Goal: Task Accomplishment & Management: Manage account settings

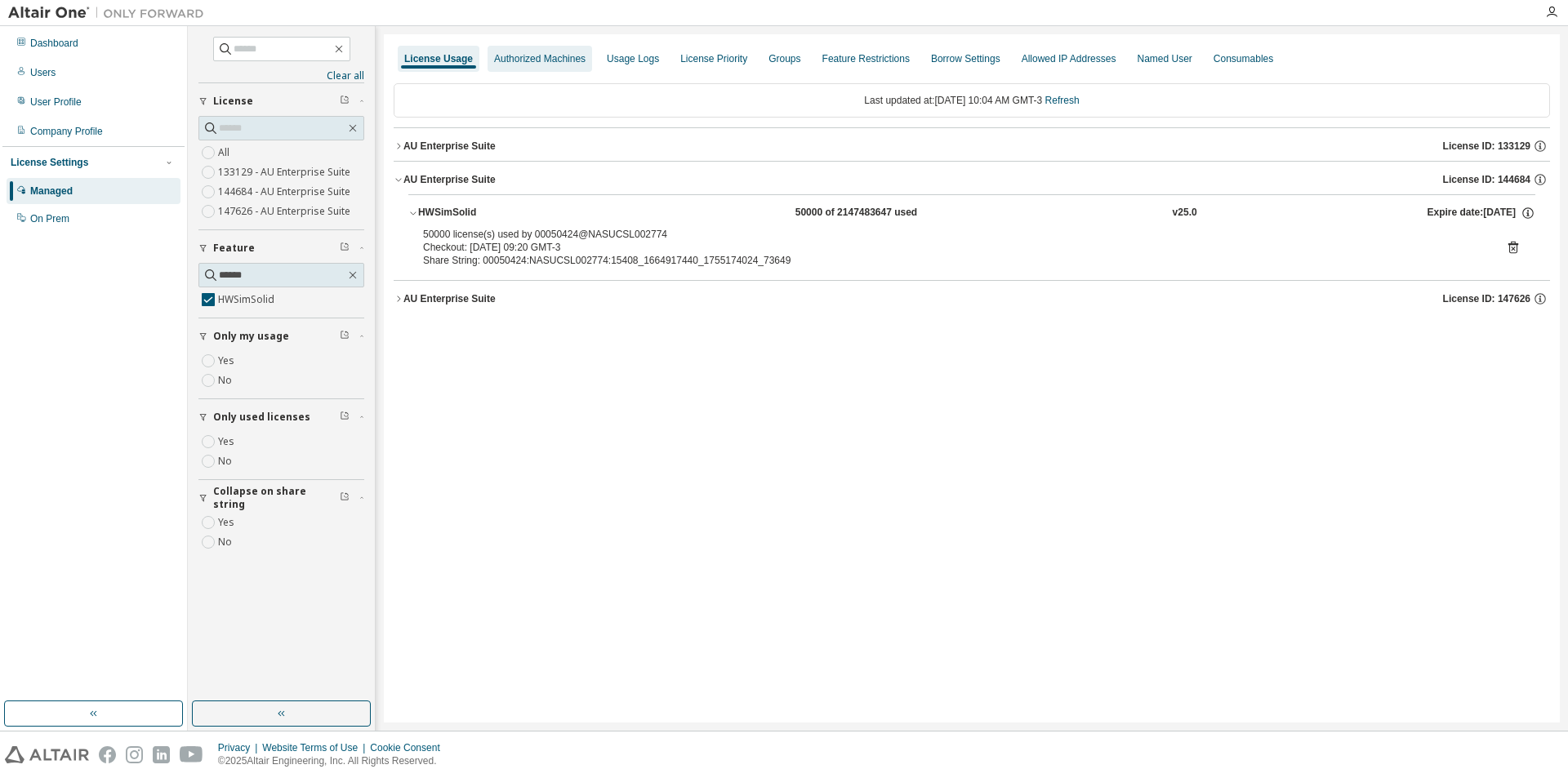
click at [513, 63] on div "Authorized Machines" at bounding box center [539, 58] width 91 height 13
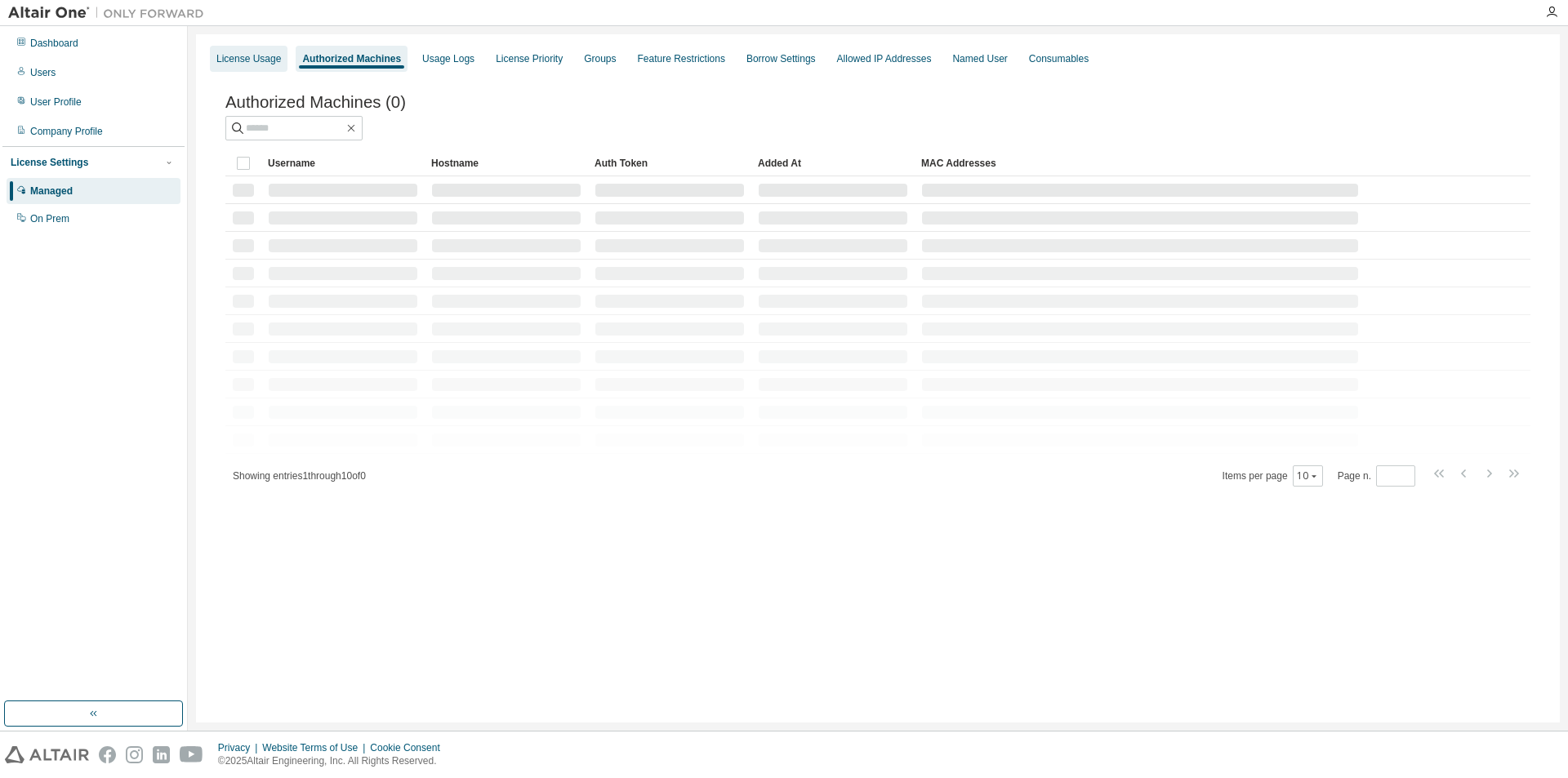
click at [250, 56] on div "License Usage" at bounding box center [249, 58] width 65 height 13
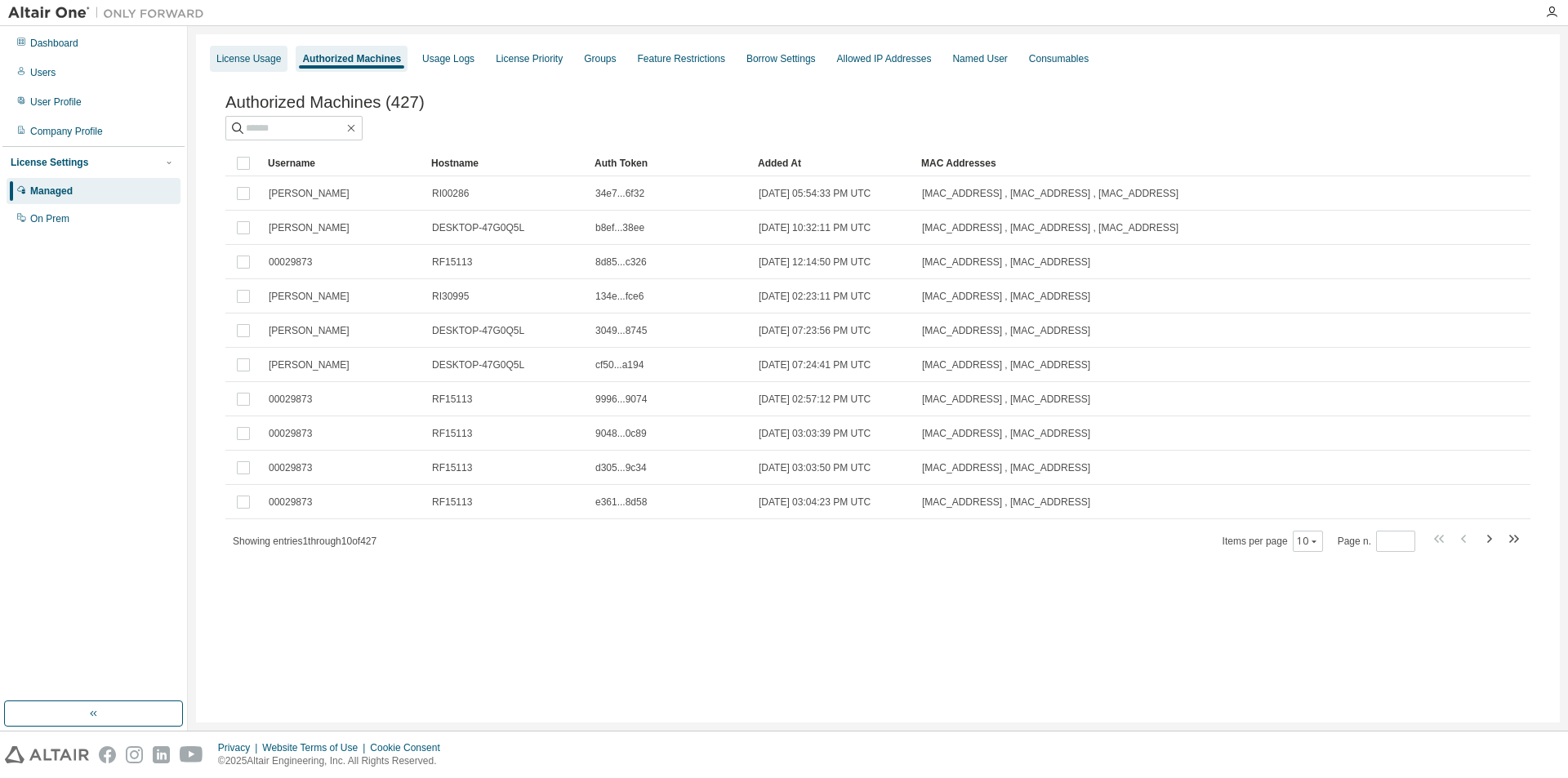
click at [257, 60] on div "License Usage" at bounding box center [249, 58] width 65 height 13
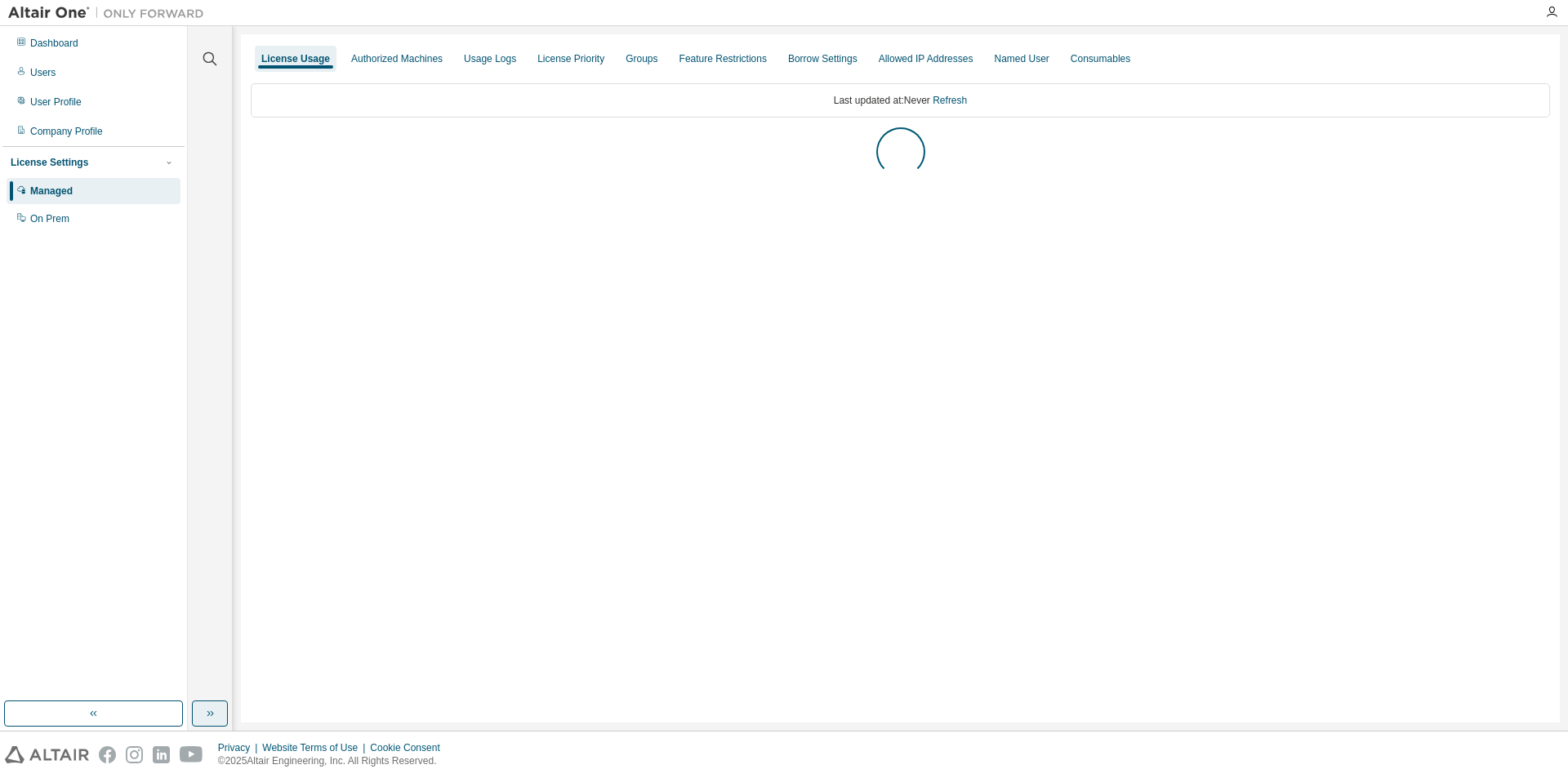
click at [209, 716] on icon "button" at bounding box center [210, 713] width 13 height 13
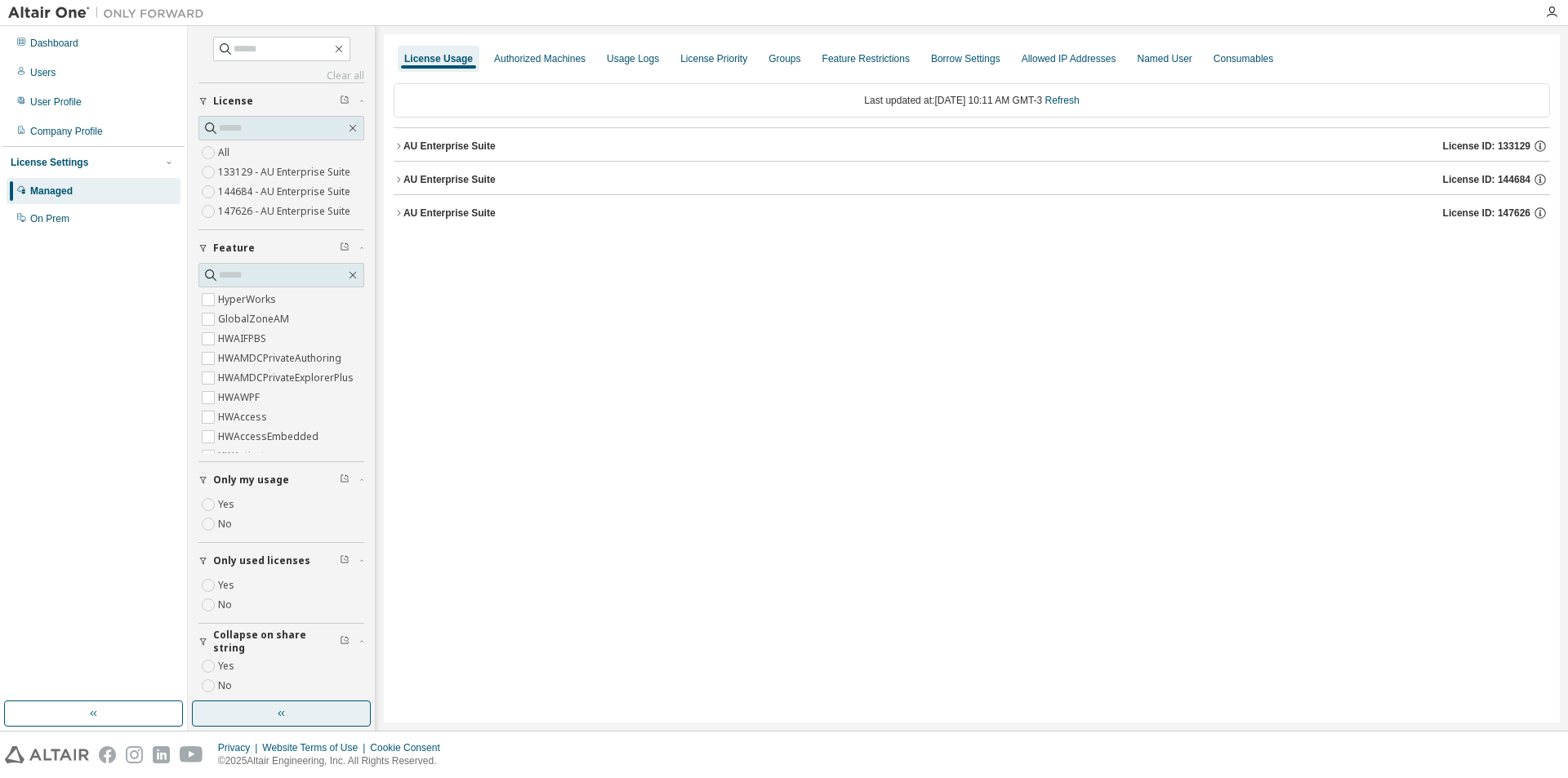
click at [397, 141] on icon "button" at bounding box center [398, 146] width 9 height 9
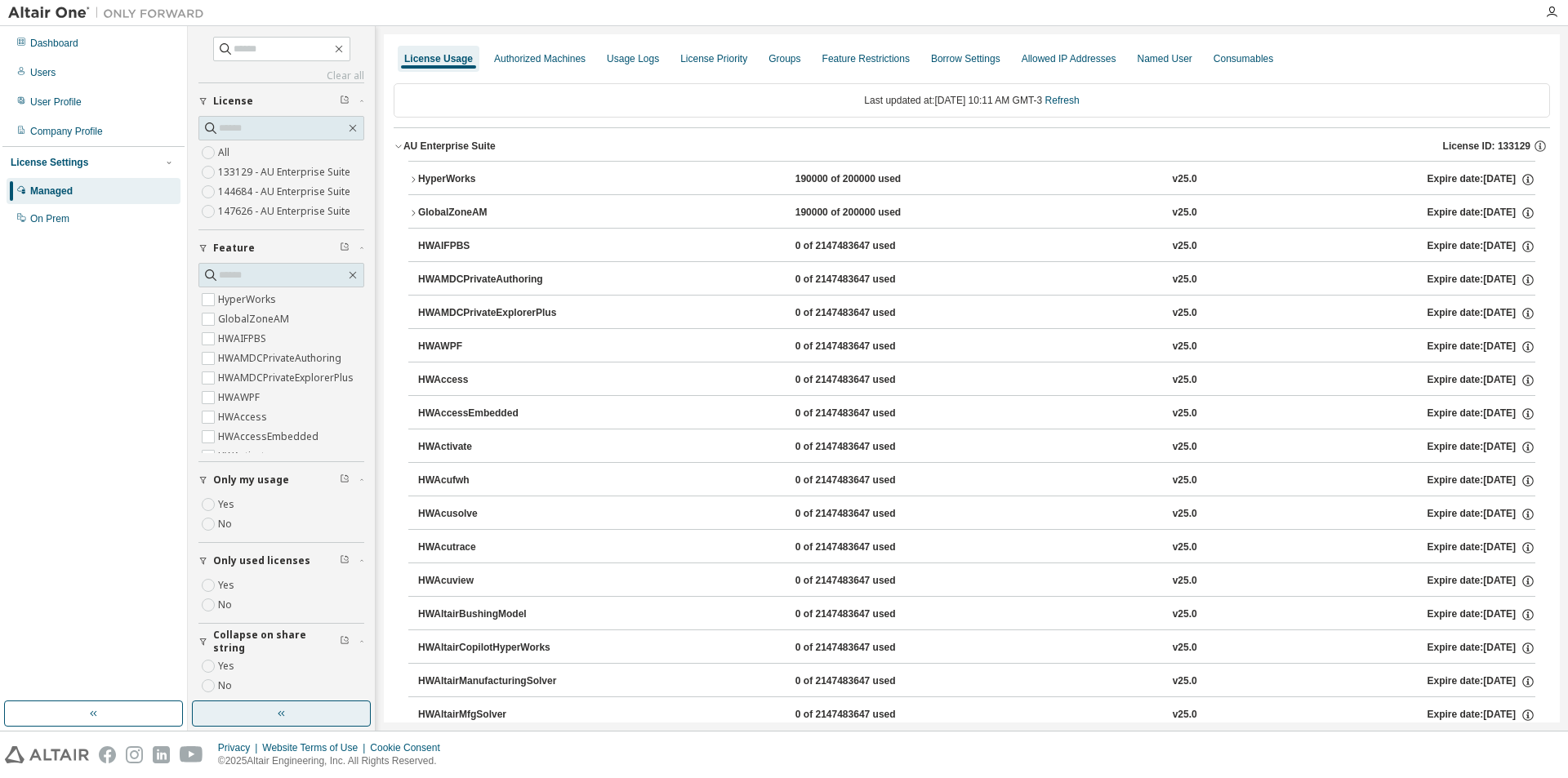
click at [396, 145] on icon "button" at bounding box center [398, 146] width 9 height 9
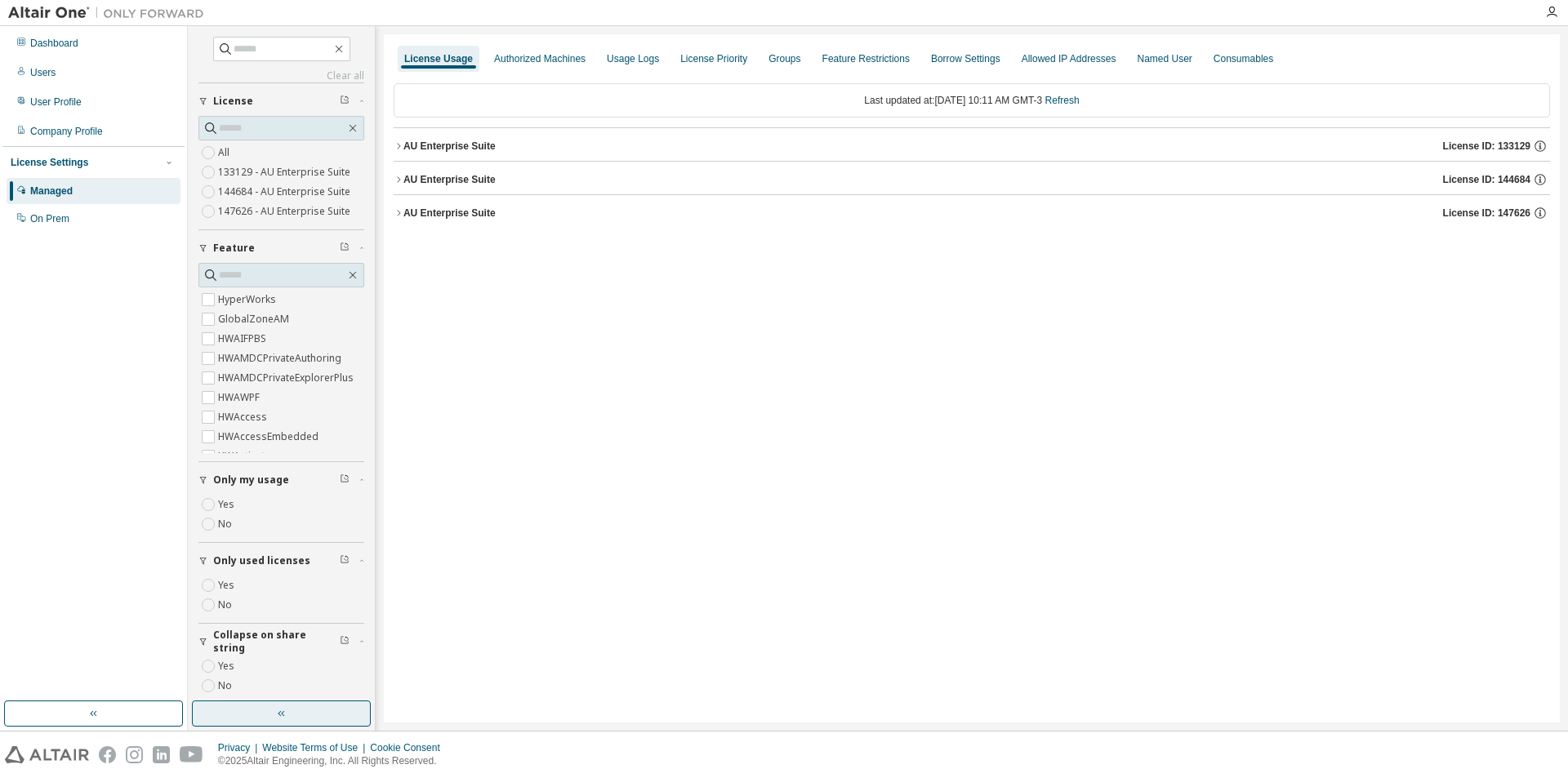
click at [428, 174] on div "AU Enterprise Suite" at bounding box center [449, 179] width 92 height 13
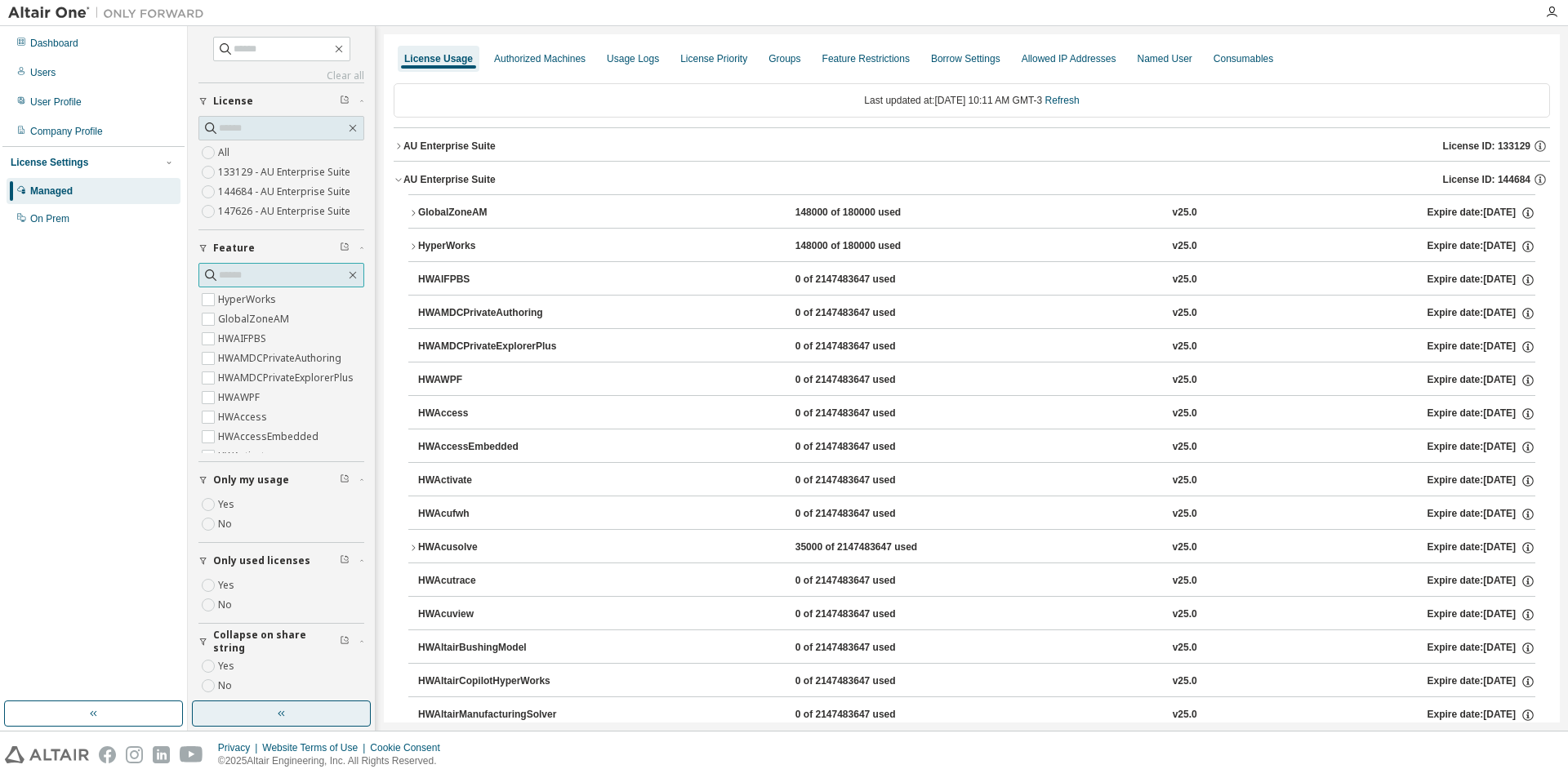
click at [246, 275] on input "text" at bounding box center [282, 274] width 127 height 16
type input "*******"
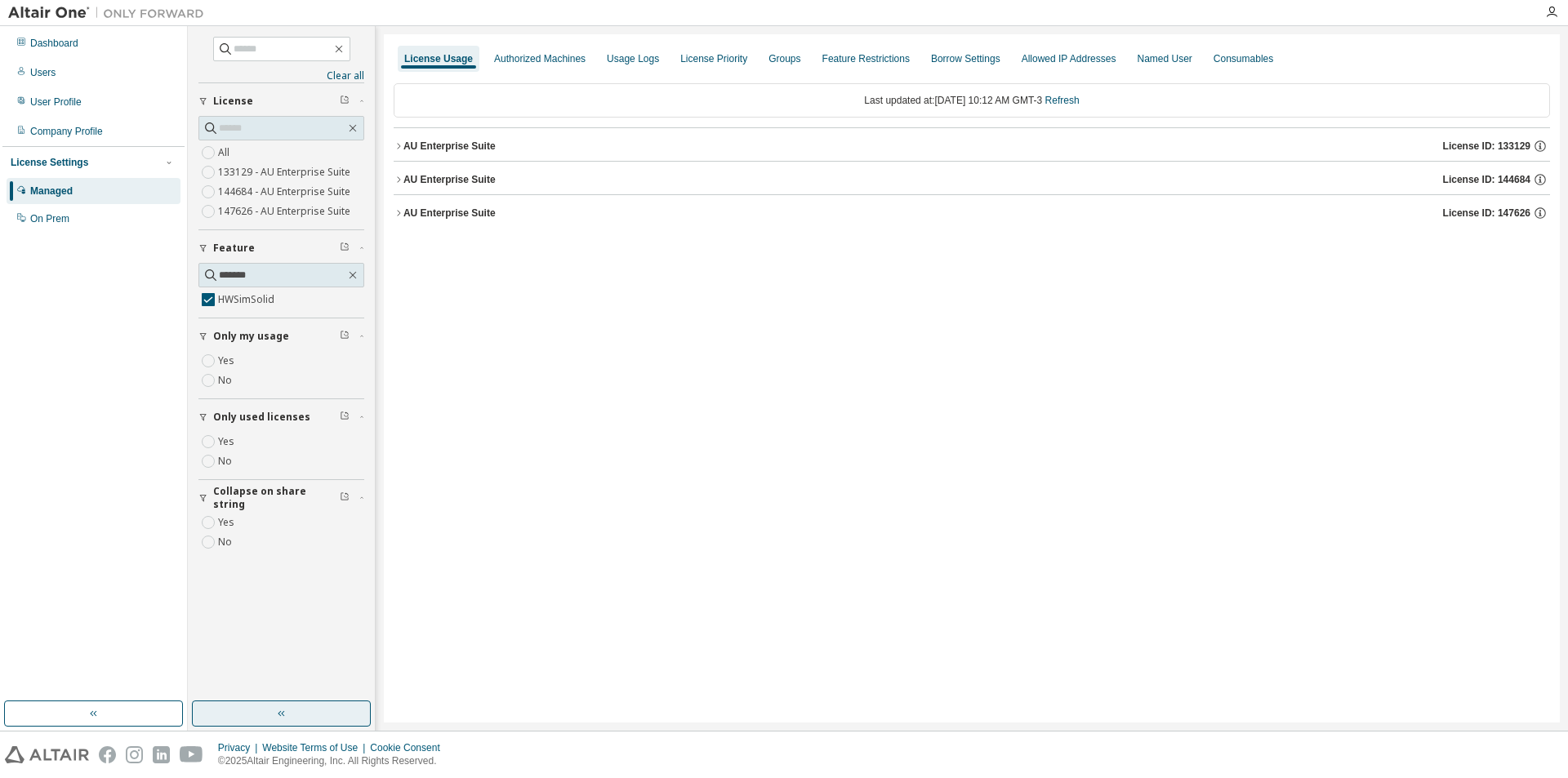
click at [401, 182] on icon "button" at bounding box center [398, 179] width 9 height 9
click at [495, 218] on div "HWSimSolid" at bounding box center [492, 212] width 147 height 14
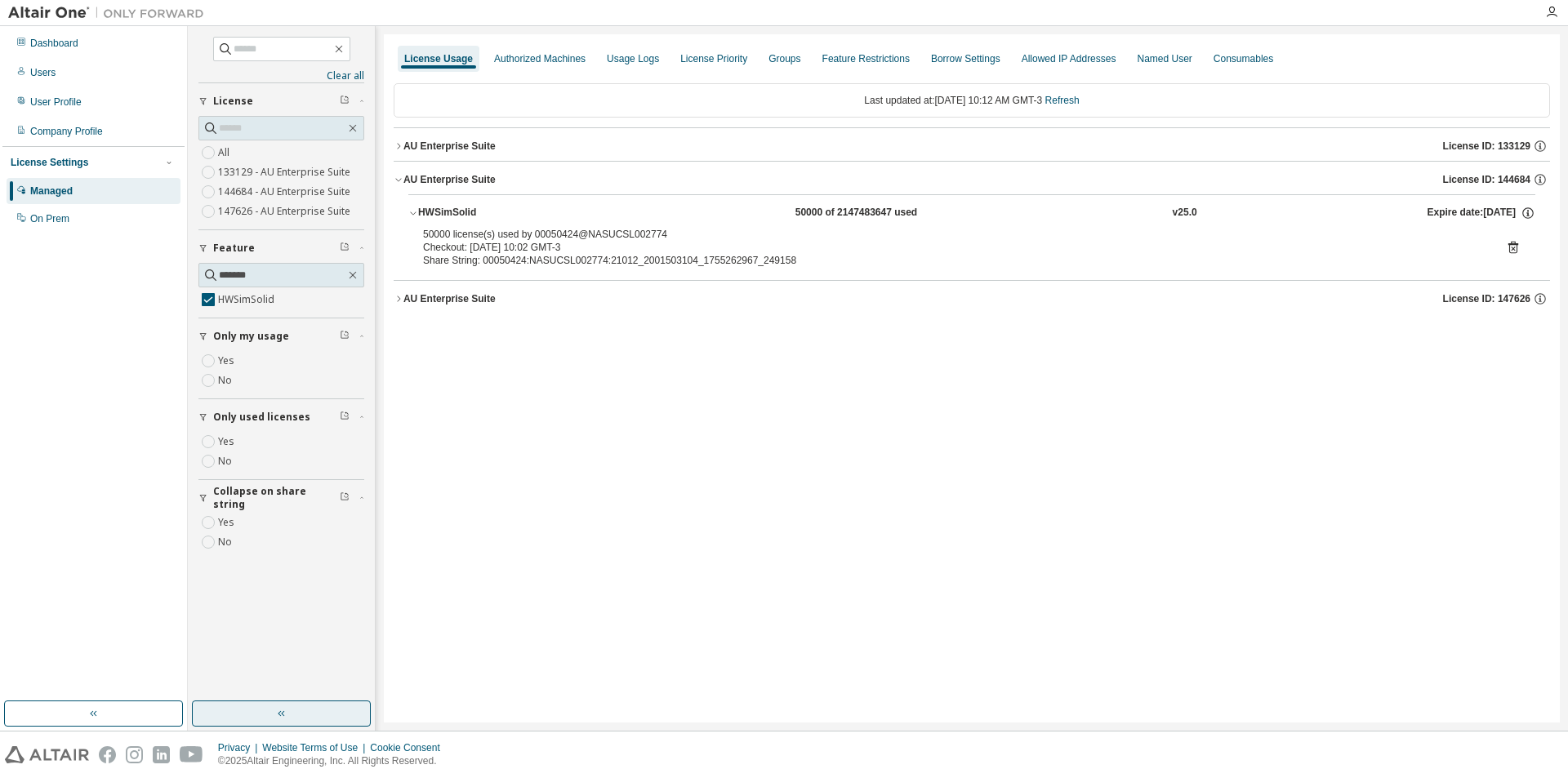
click at [1510, 250] on icon at bounding box center [1513, 248] width 9 height 12
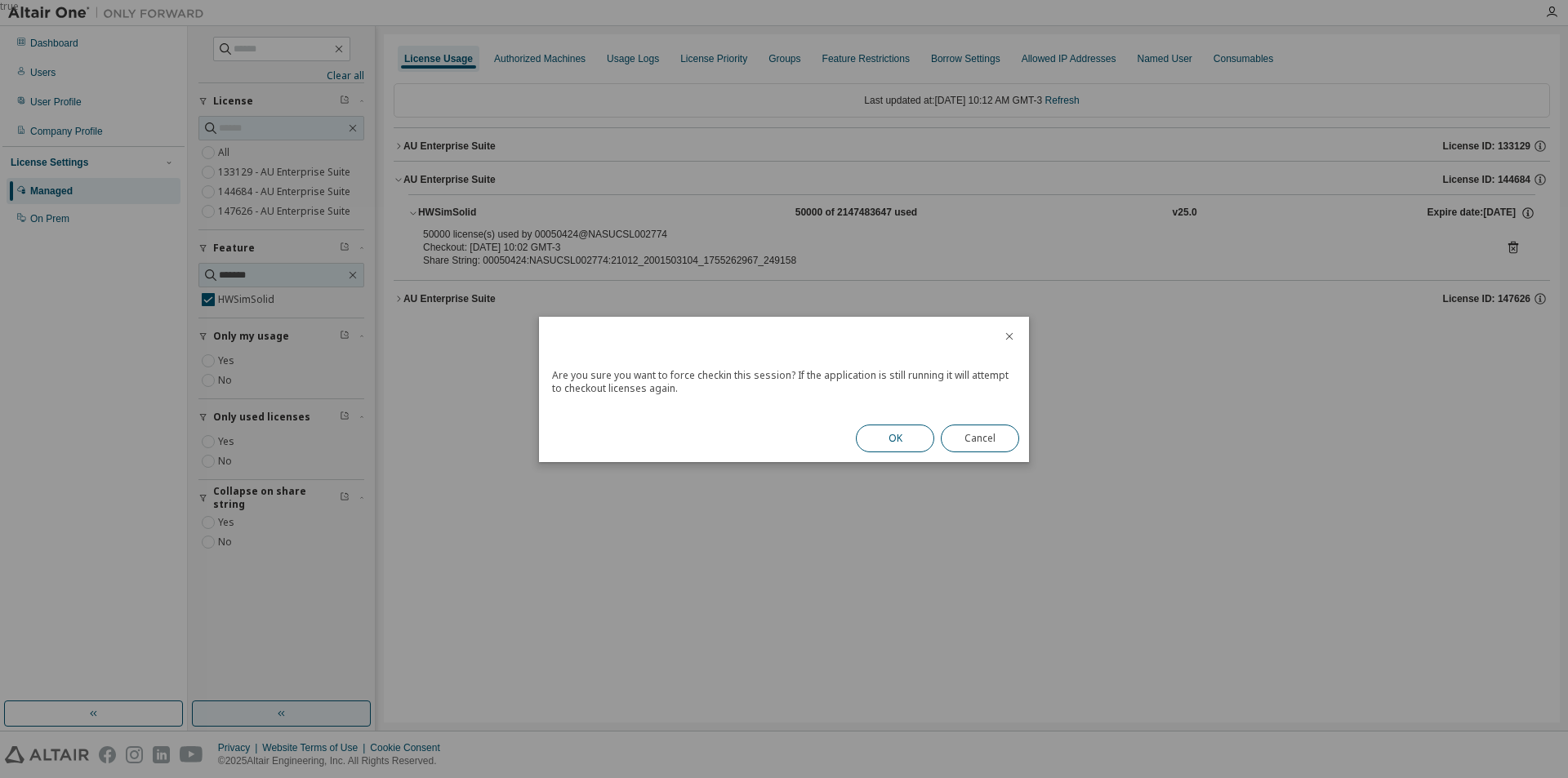
click at [891, 441] on button "OK" at bounding box center [895, 438] width 78 height 28
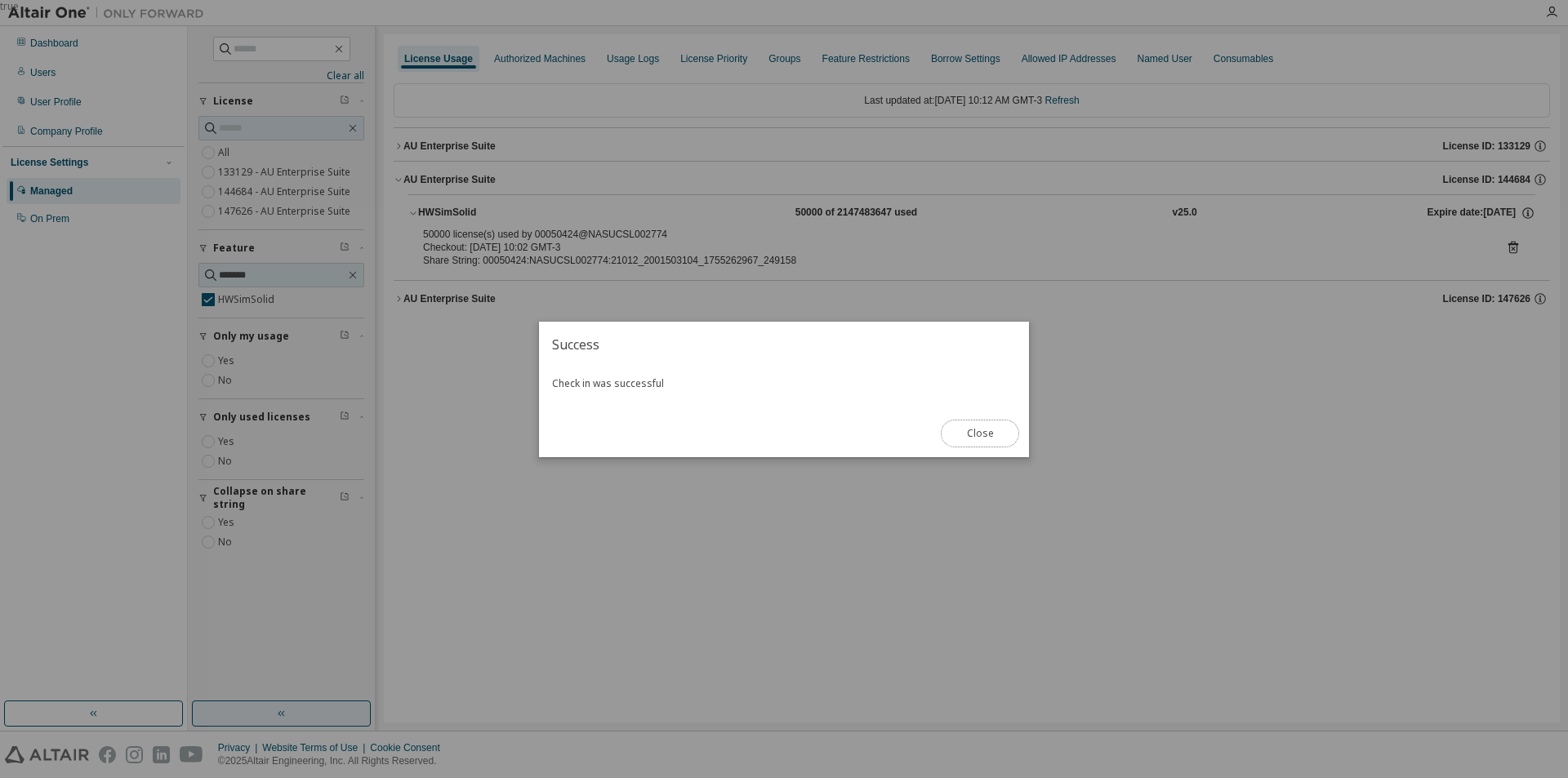
click at [943, 432] on button "Close" at bounding box center [980, 434] width 78 height 28
